Goal: Information Seeking & Learning: Learn about a topic

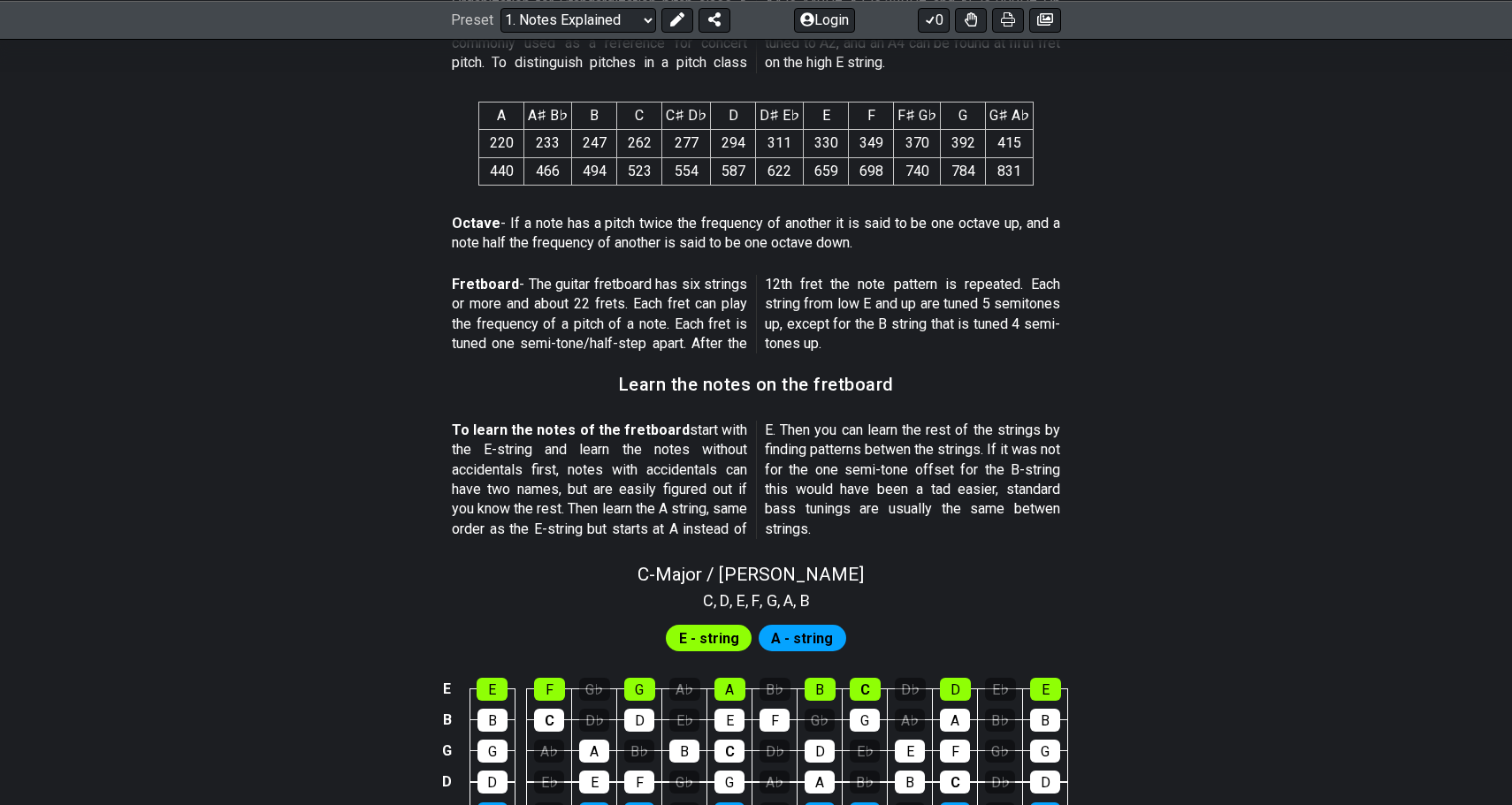
scroll to position [1506, 0]
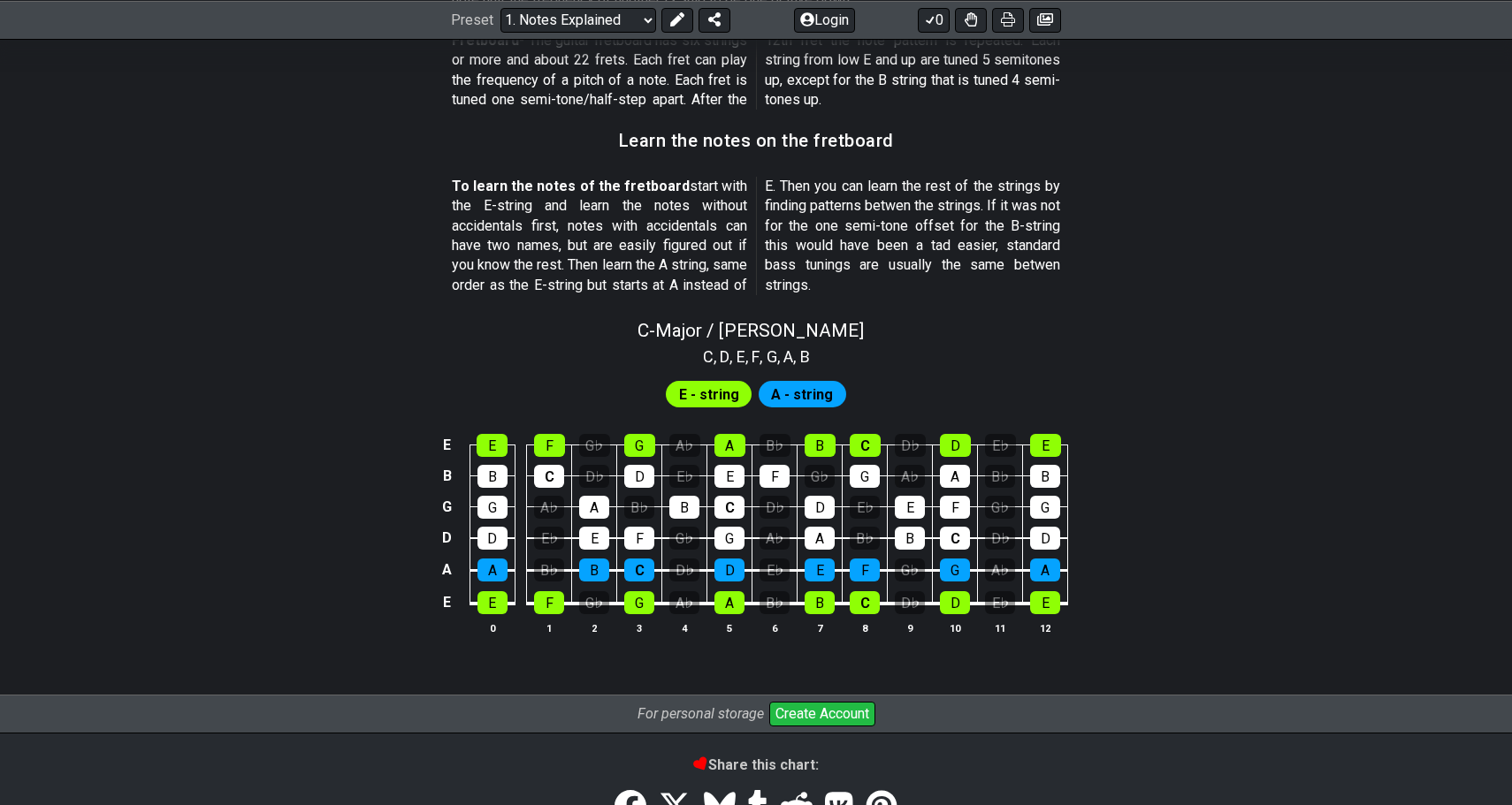
click at [779, 382] on span "A - string" at bounding box center [802, 394] width 62 height 25
click at [709, 382] on span "E - string" at bounding box center [709, 394] width 60 height 25
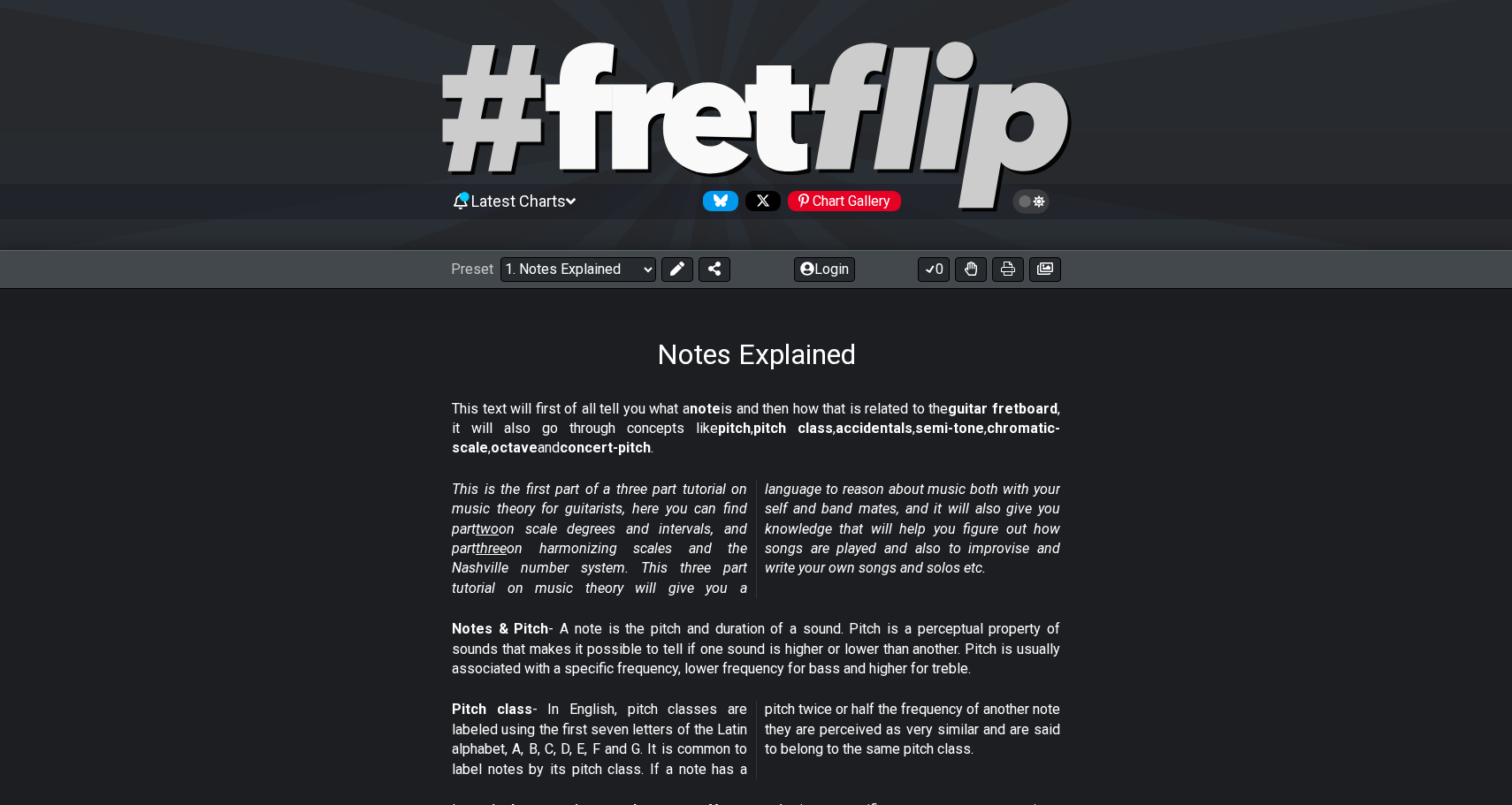
scroll to position [0, 0]
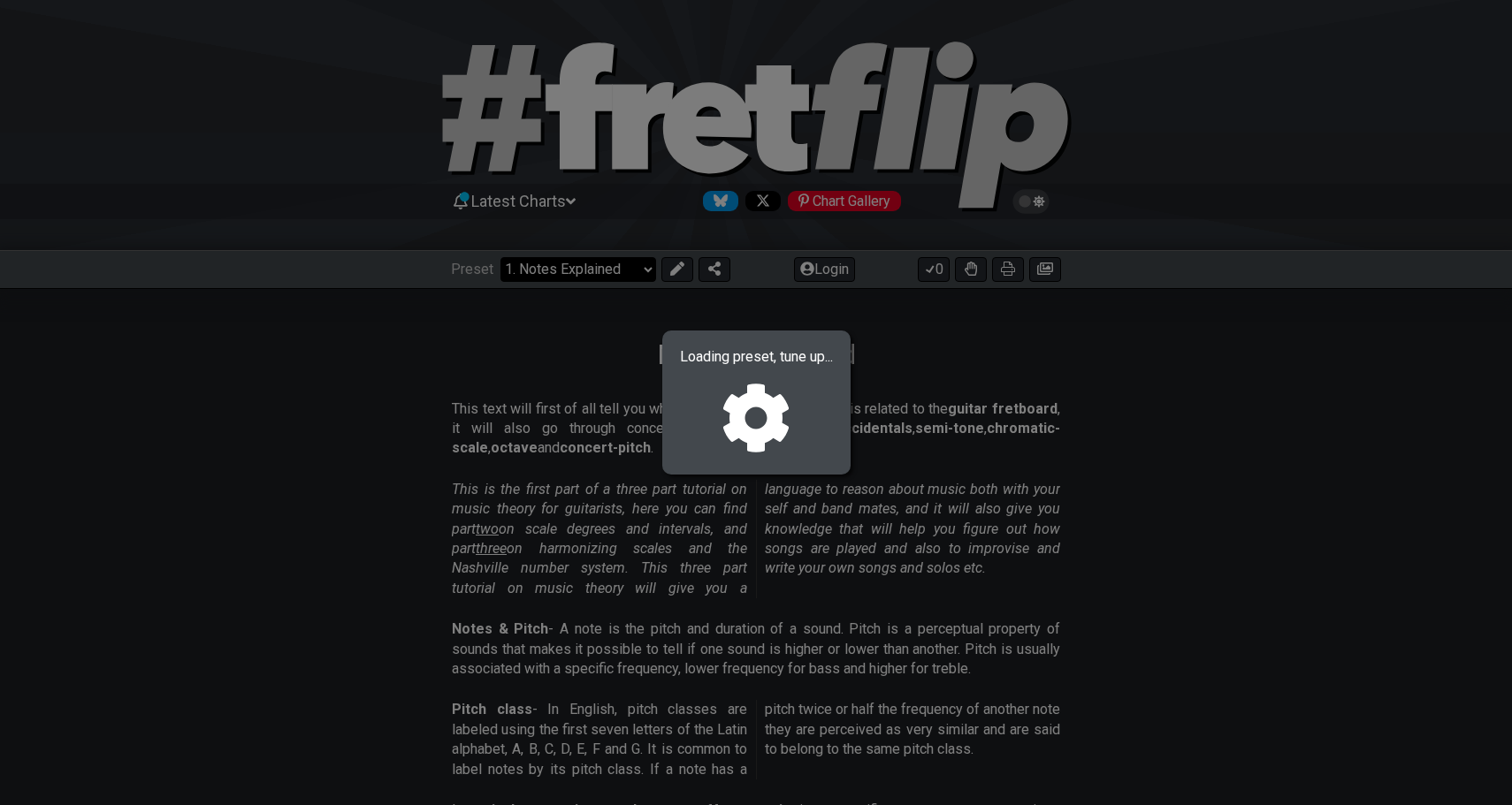
select select "/scale-degrees-and-intervals"
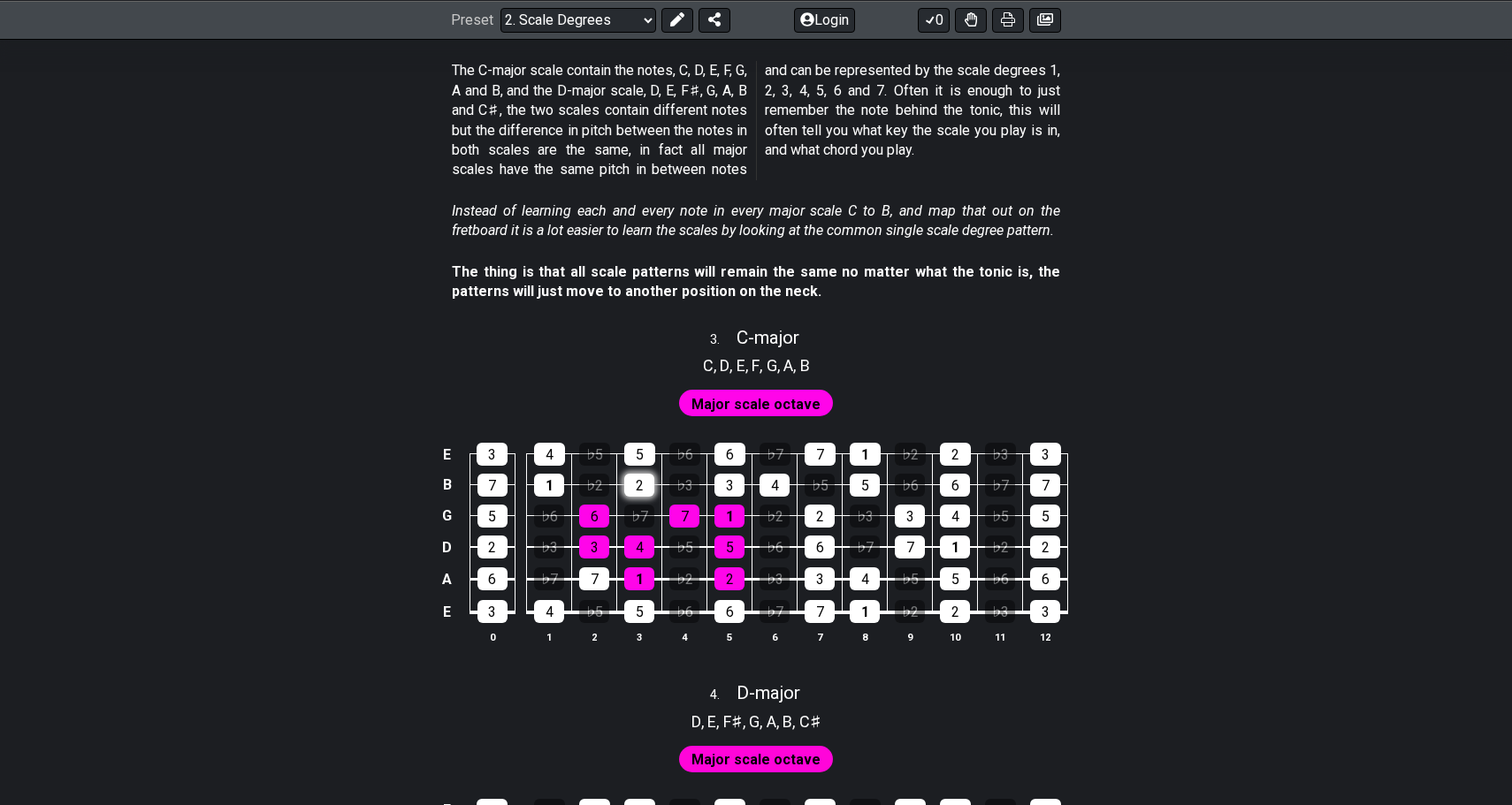
scroll to position [1921, 0]
click at [632, 535] on div "4" at bounding box center [639, 546] width 30 height 23
click at [731, 540] on div "5" at bounding box center [729, 546] width 30 height 23
click at [730, 540] on div "5" at bounding box center [729, 546] width 30 height 23
click at [825, 567] on div "3" at bounding box center [819, 577] width 30 height 23
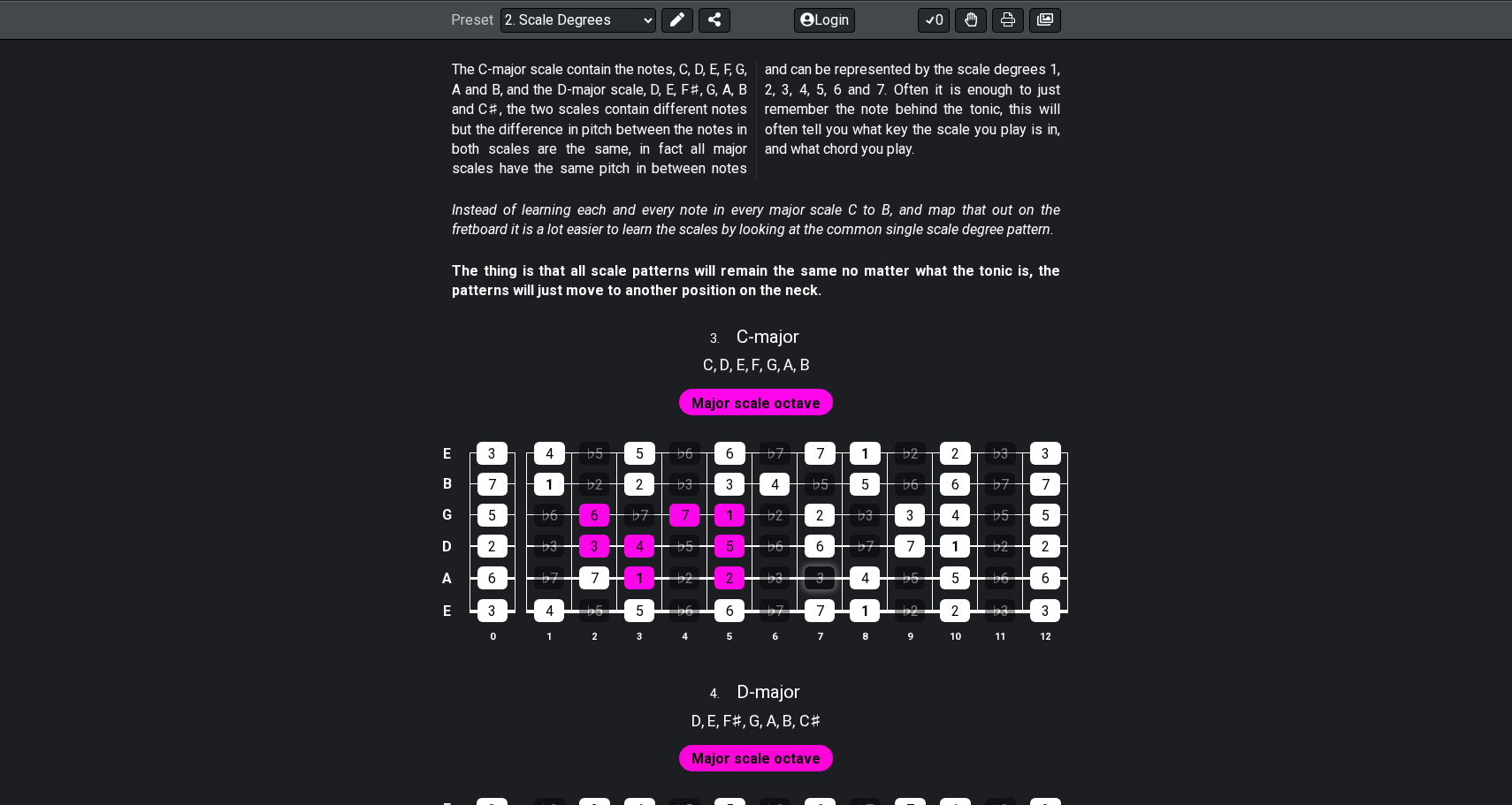
click at [824, 567] on div "3" at bounding box center [819, 577] width 30 height 23
